Goal: Check status: Check status

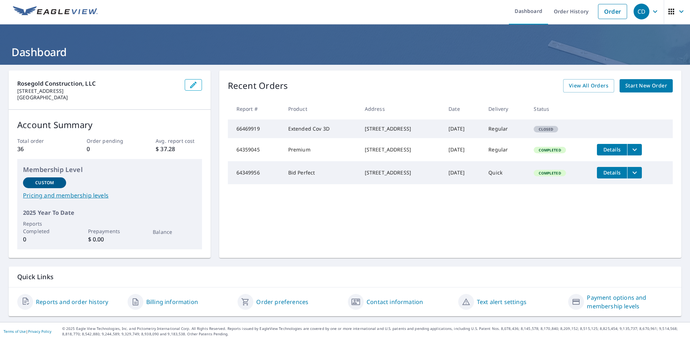
scroll to position [2, 0]
click at [585, 83] on span "View All Orders" at bounding box center [589, 85] width 40 height 9
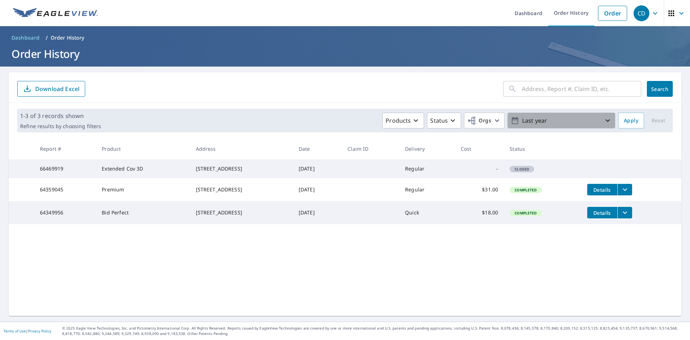
click at [533, 120] on p "Last year" at bounding box center [561, 120] width 84 height 13
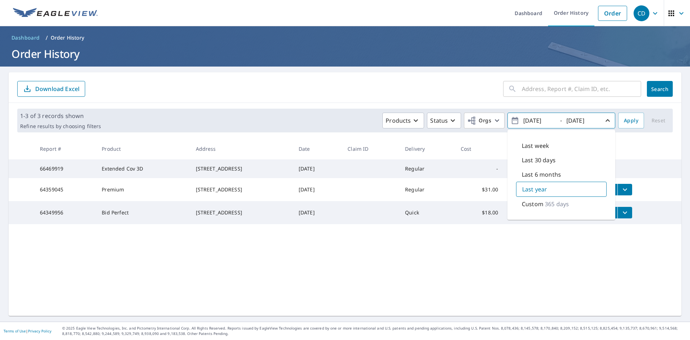
click at [537, 199] on p "Custom" at bounding box center [533, 203] width 22 height 9
click at [547, 119] on input "[DATE]" at bounding box center [538, 120] width 35 height 11
click at [540, 120] on input "[DATE]" at bounding box center [538, 120] width 35 height 11
type input "[DATE]"
click at [632, 121] on span "Apply" at bounding box center [631, 120] width 14 height 9
